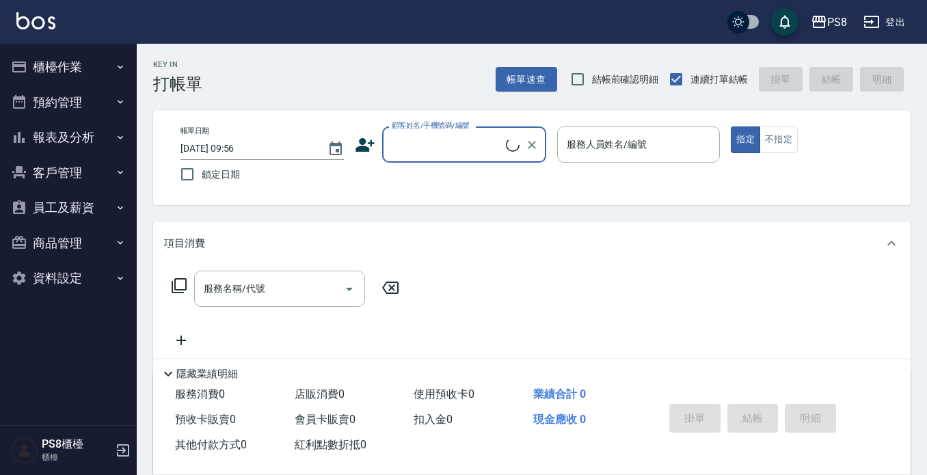
click at [74, 64] on button "櫃檯作業" at bounding box center [68, 67] width 126 height 36
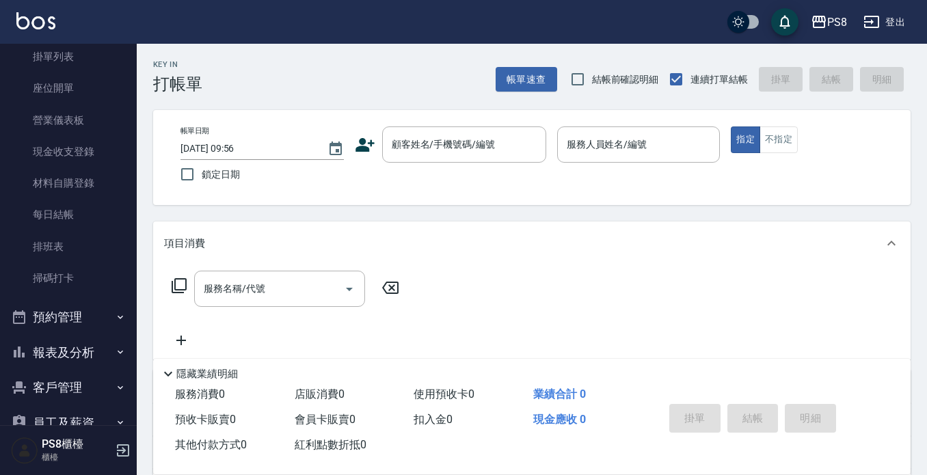
scroll to position [214, 0]
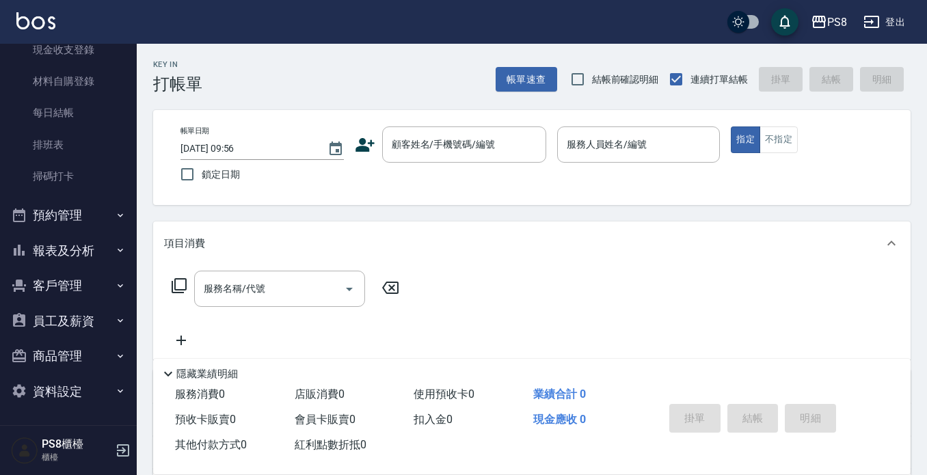
click at [100, 259] on button "報表及分析" at bounding box center [68, 251] width 126 height 36
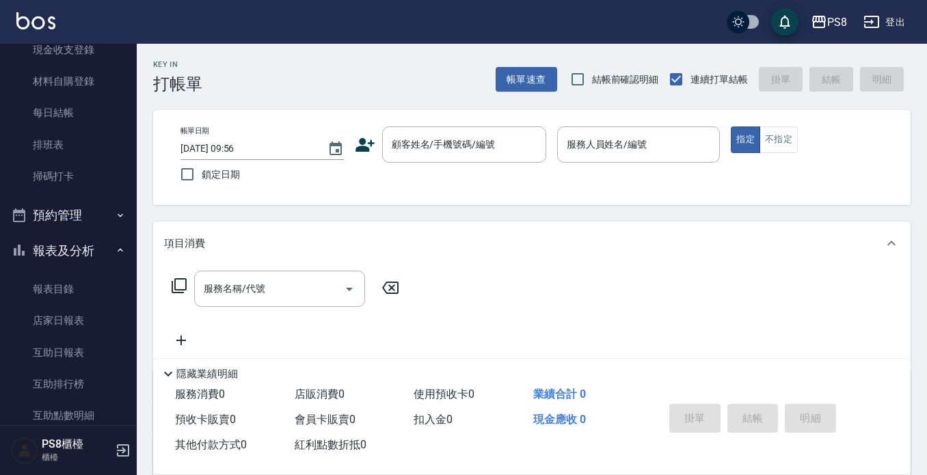
scroll to position [351, 0]
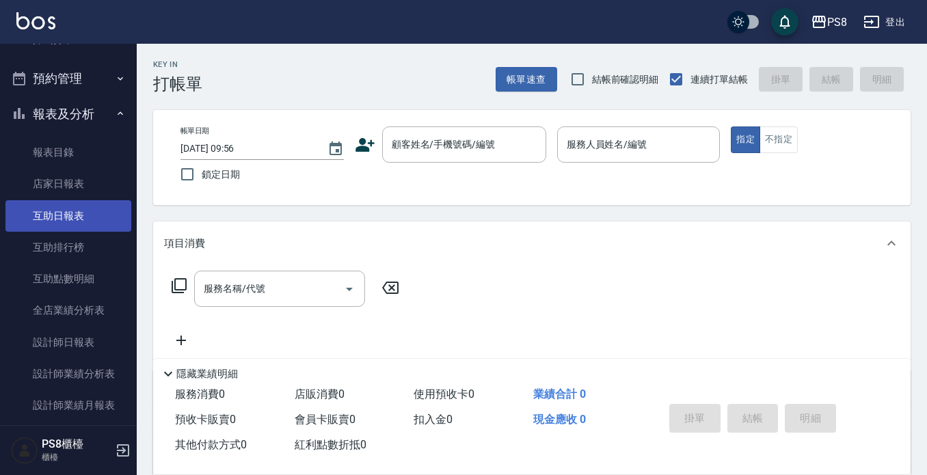
click at [90, 226] on link "互助日報表" at bounding box center [68, 215] width 126 height 31
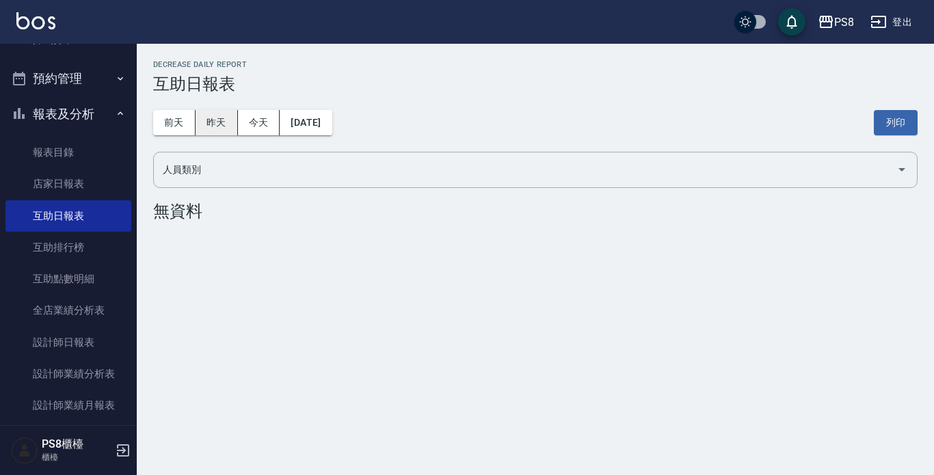
click at [200, 110] on button "昨天" at bounding box center [217, 122] width 42 height 25
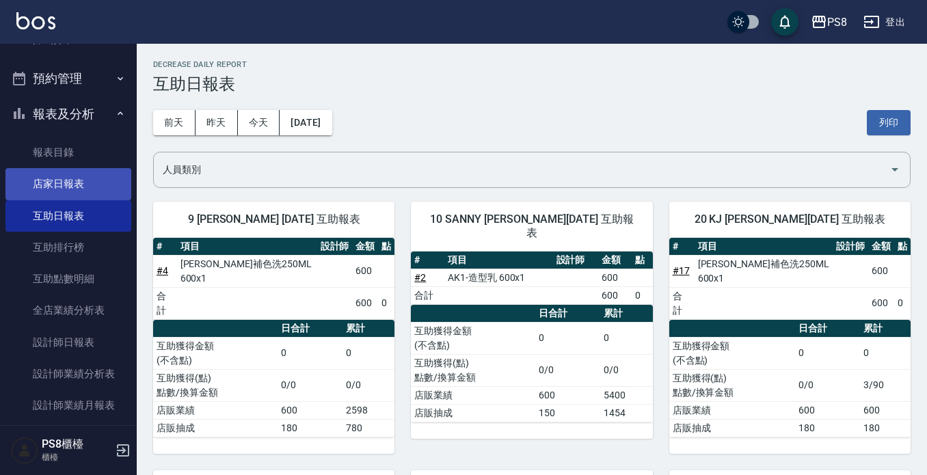
scroll to position [556, 0]
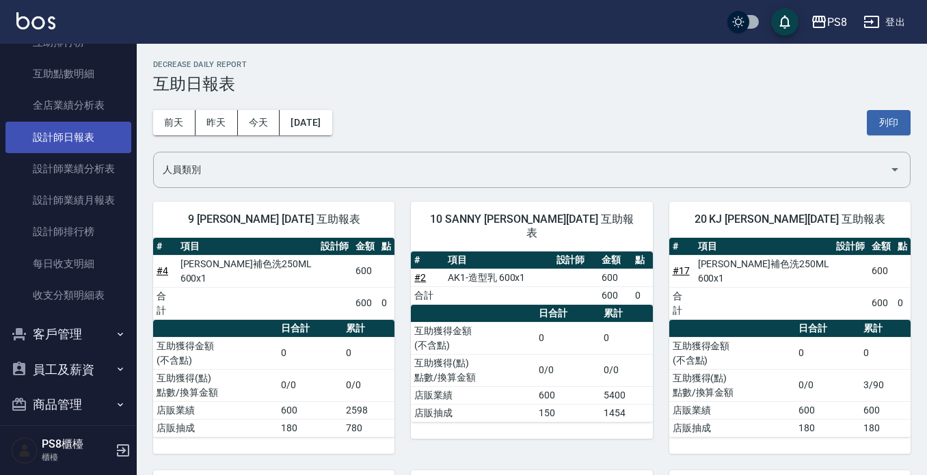
click at [45, 146] on link "設計師日報表" at bounding box center [68, 137] width 126 height 31
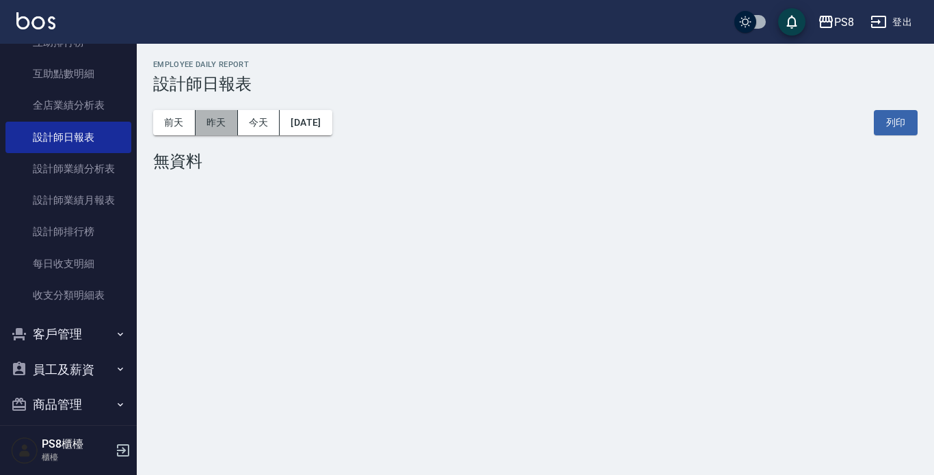
click at [217, 119] on button "昨天" at bounding box center [217, 122] width 42 height 25
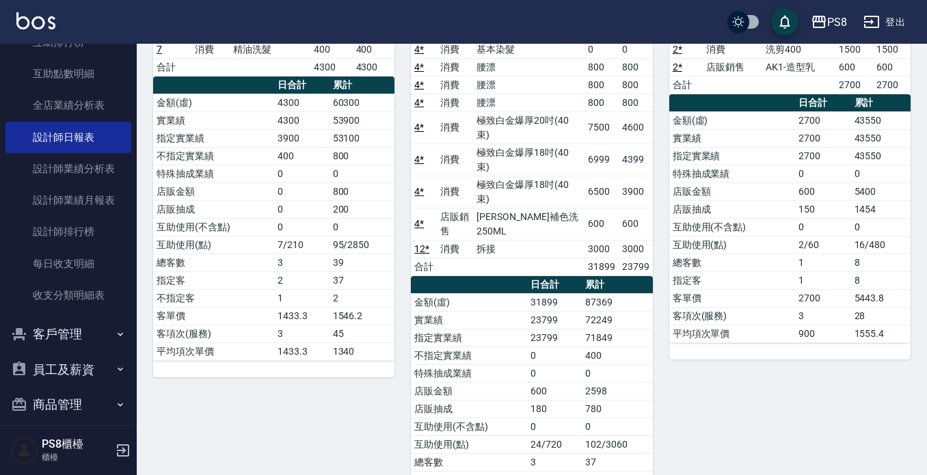
scroll to position [68, 0]
